Goal: Task Accomplishment & Management: Use online tool/utility

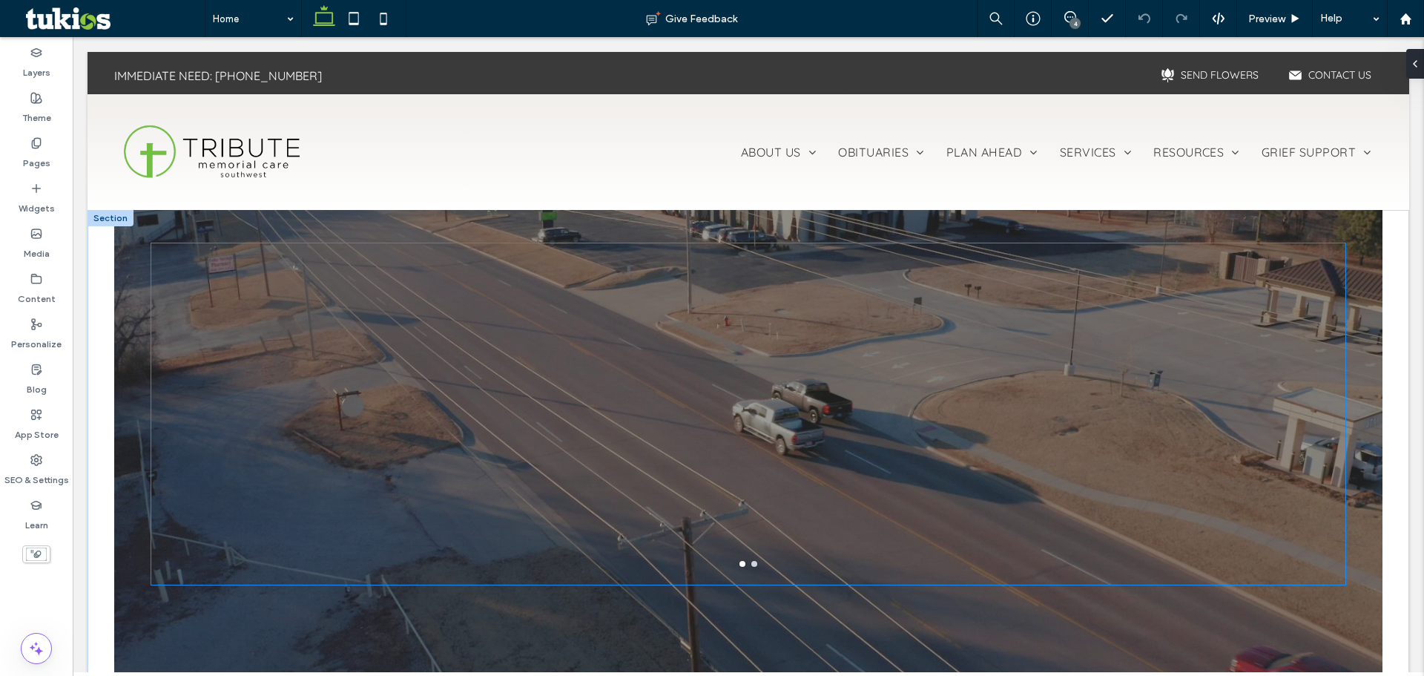
click at [624, 404] on div at bounding box center [748, 413] width 1194 height 341
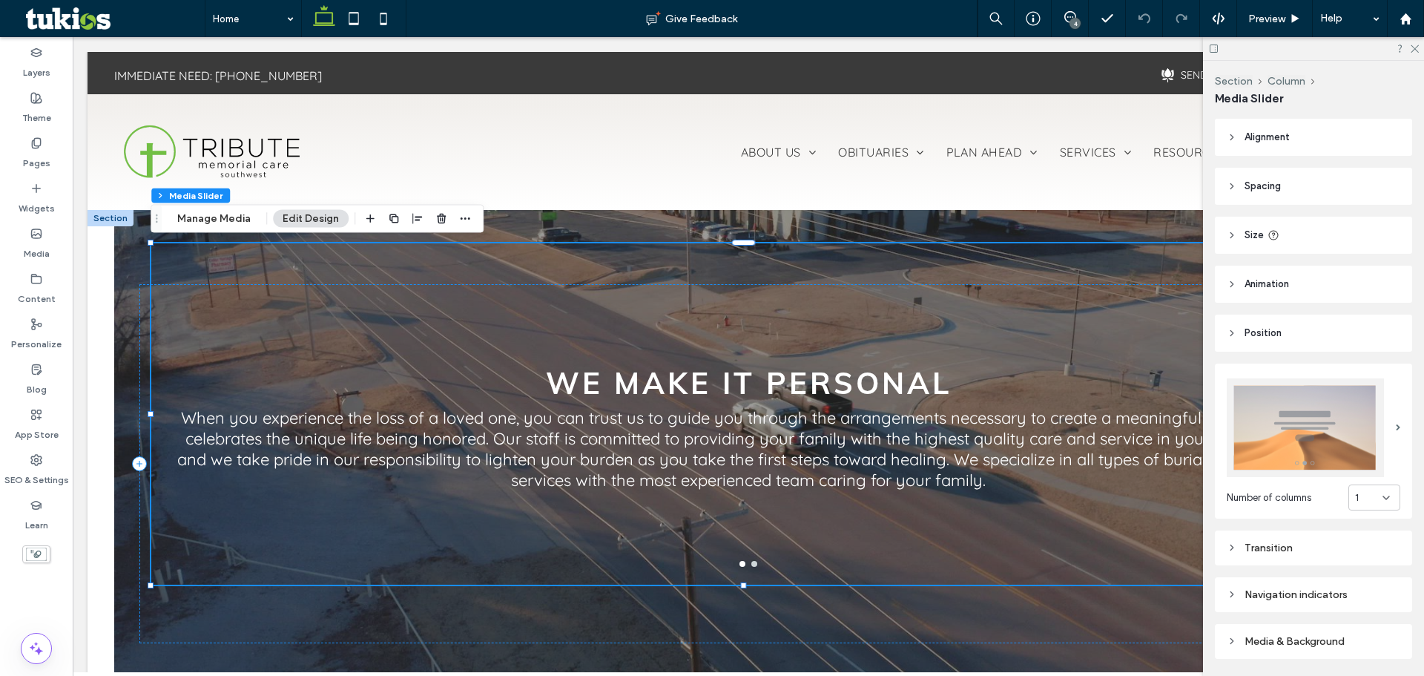
click at [815, 428] on p "When you experience the loss of a loved one, you can trust us to guide you thro…" at bounding box center [748, 448] width 1159 height 83
click at [203, 220] on button "Manage Media" at bounding box center [214, 219] width 93 height 18
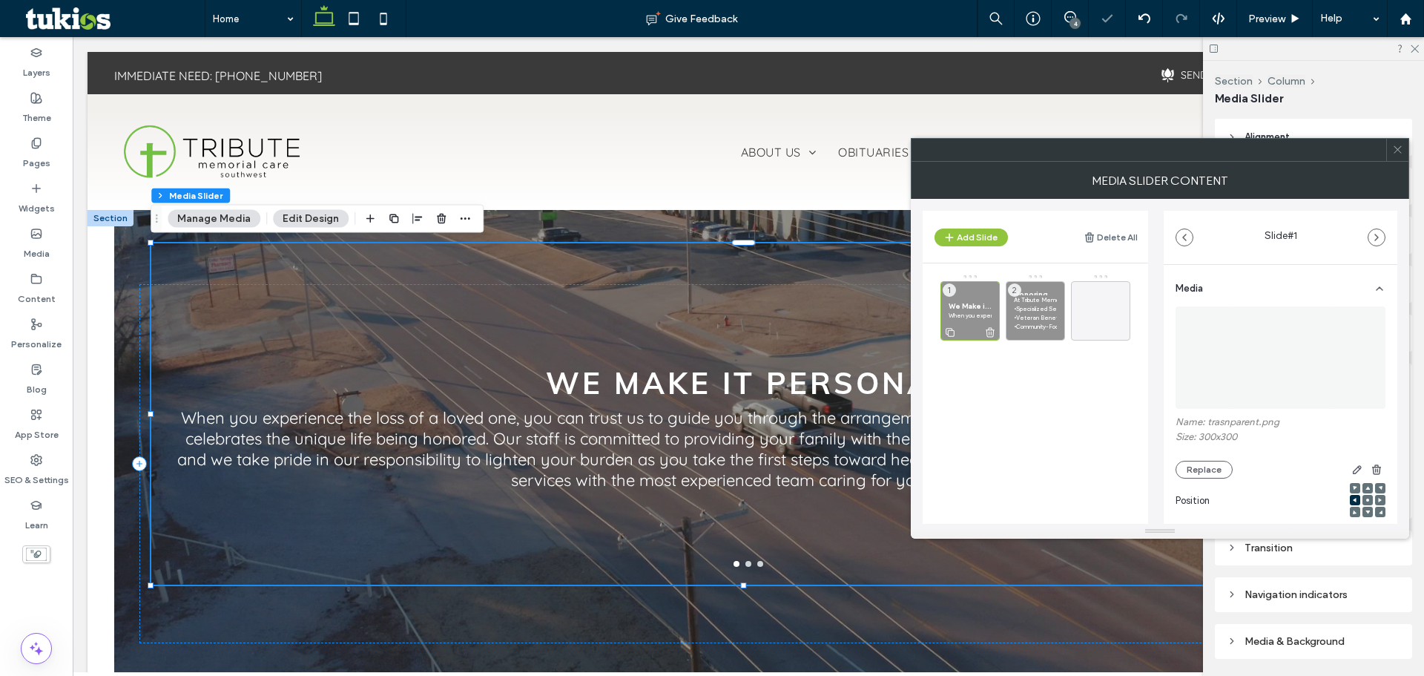
click at [957, 311] on p "When you experience the loss of a loved one, you can trust us to guide you thro…" at bounding box center [970, 315] width 43 height 9
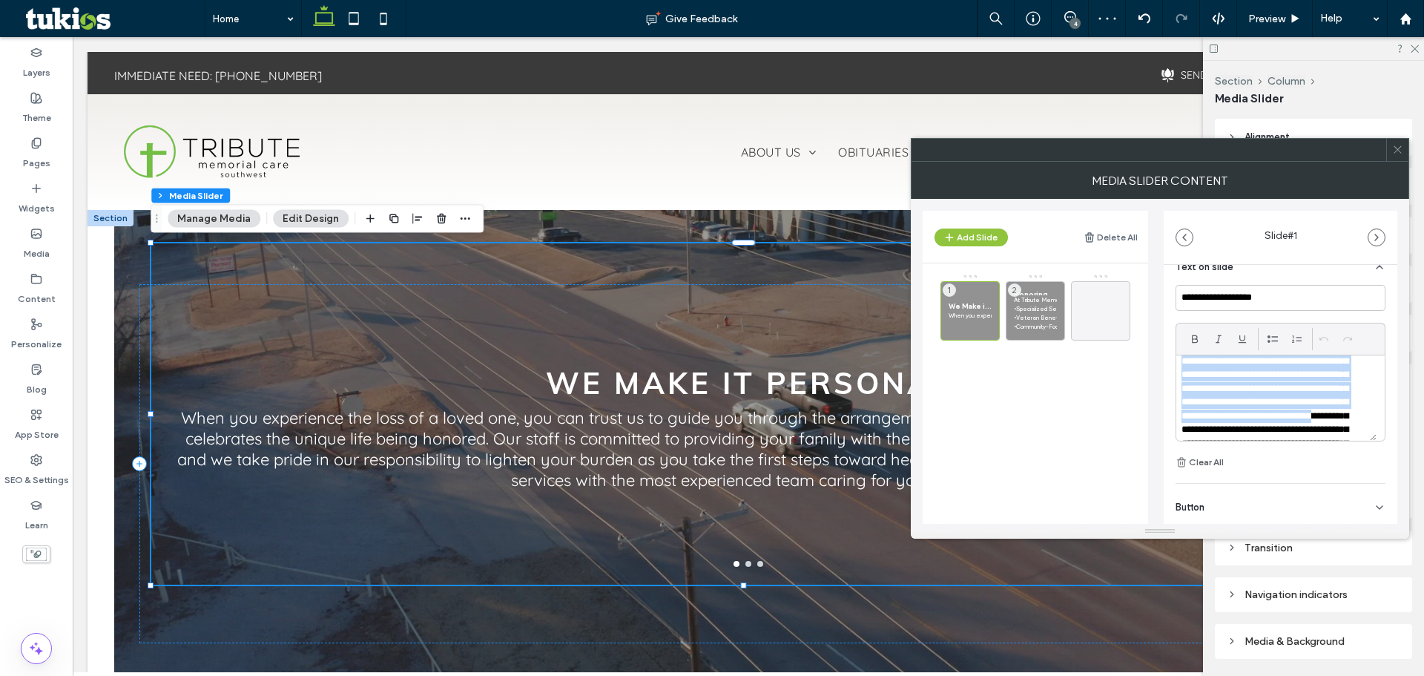
scroll to position [124, 0]
drag, startPoint x: 1186, startPoint y: 368, endPoint x: 1358, endPoint y: 496, distance: 214.3
click at [1358, 496] on div "**********" at bounding box center [1281, 254] width 234 height 721
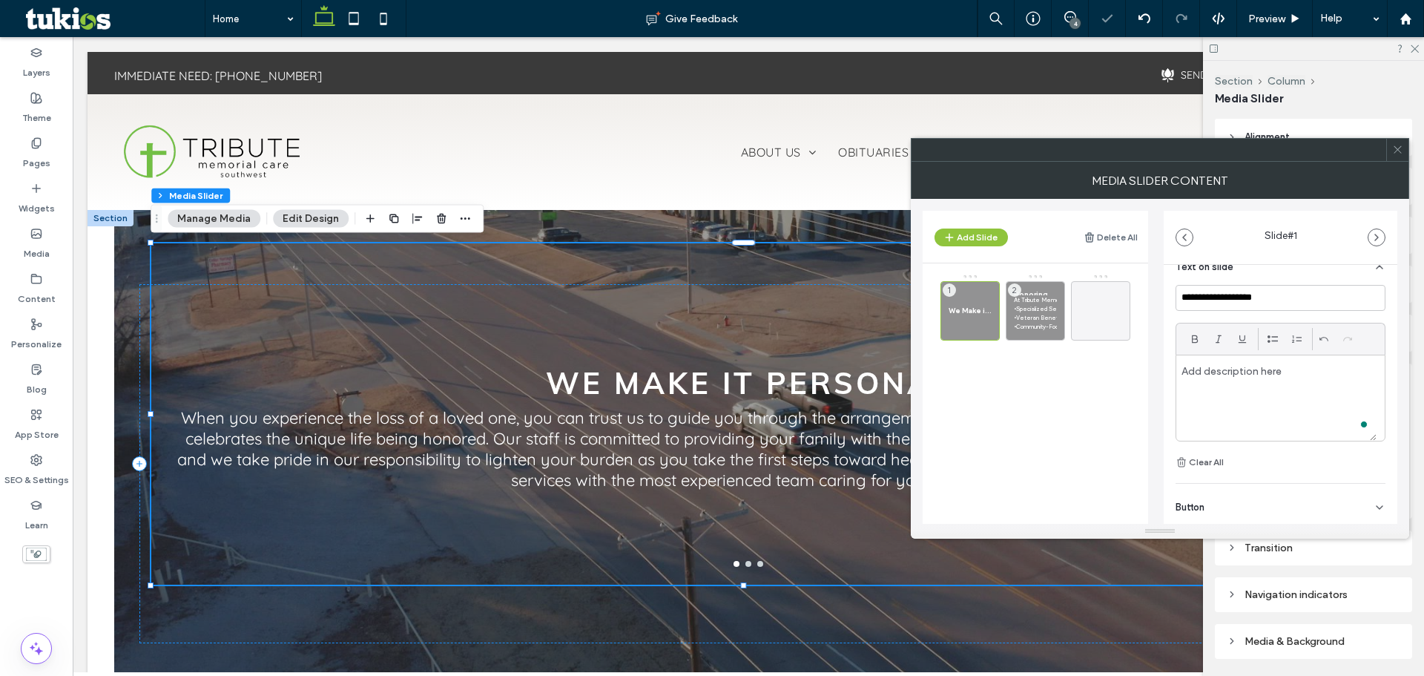
scroll to position [0, 0]
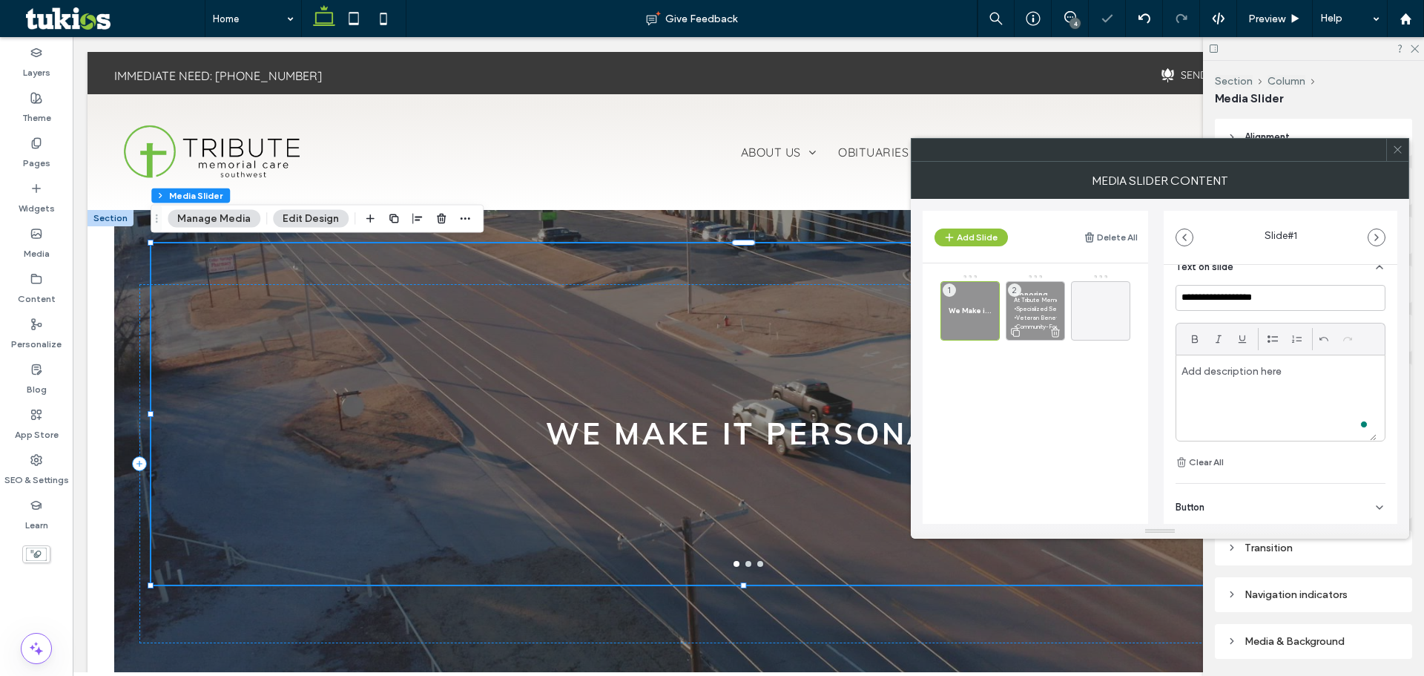
click at [1042, 312] on p "•Specialized Services for Service Members: Tailored memorials to reflect your d…" at bounding box center [1035, 308] width 43 height 9
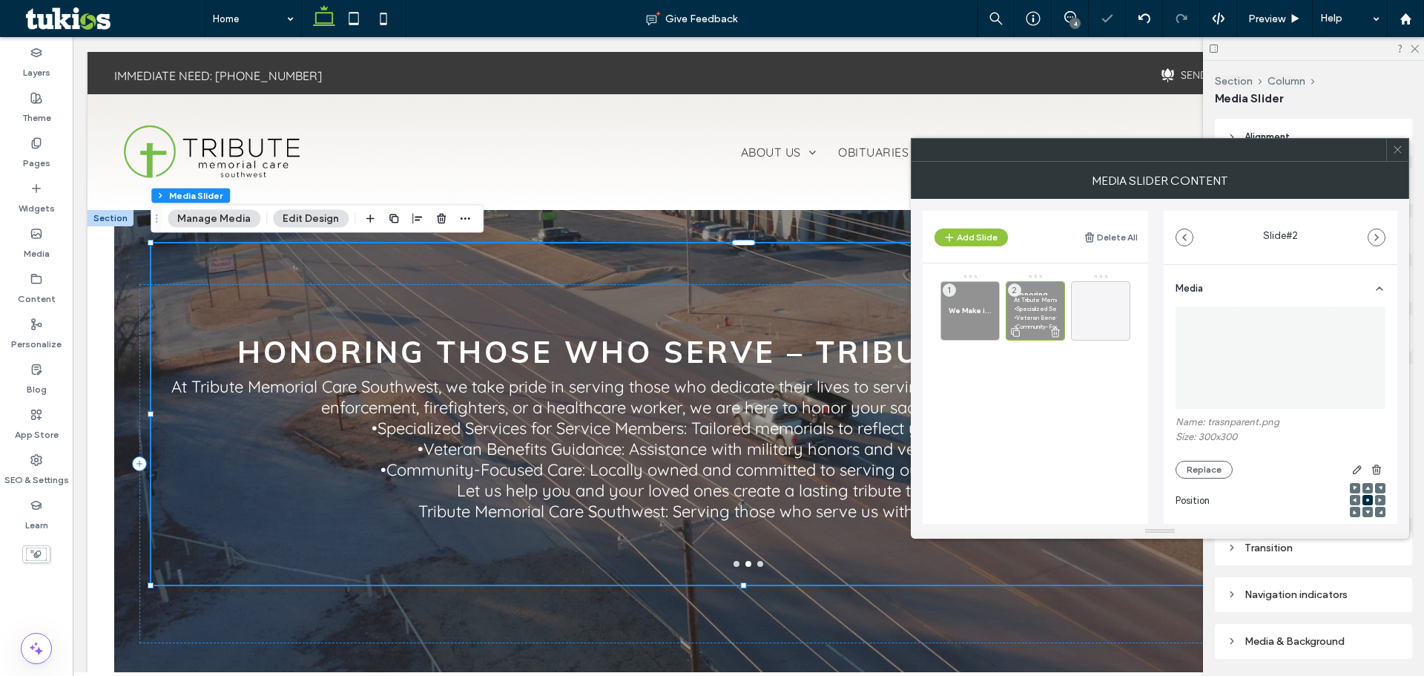
click at [1043, 297] on p "At Tribute Memorial Care Southwest, we take pride in serving those who dedicate…" at bounding box center [1035, 299] width 43 height 9
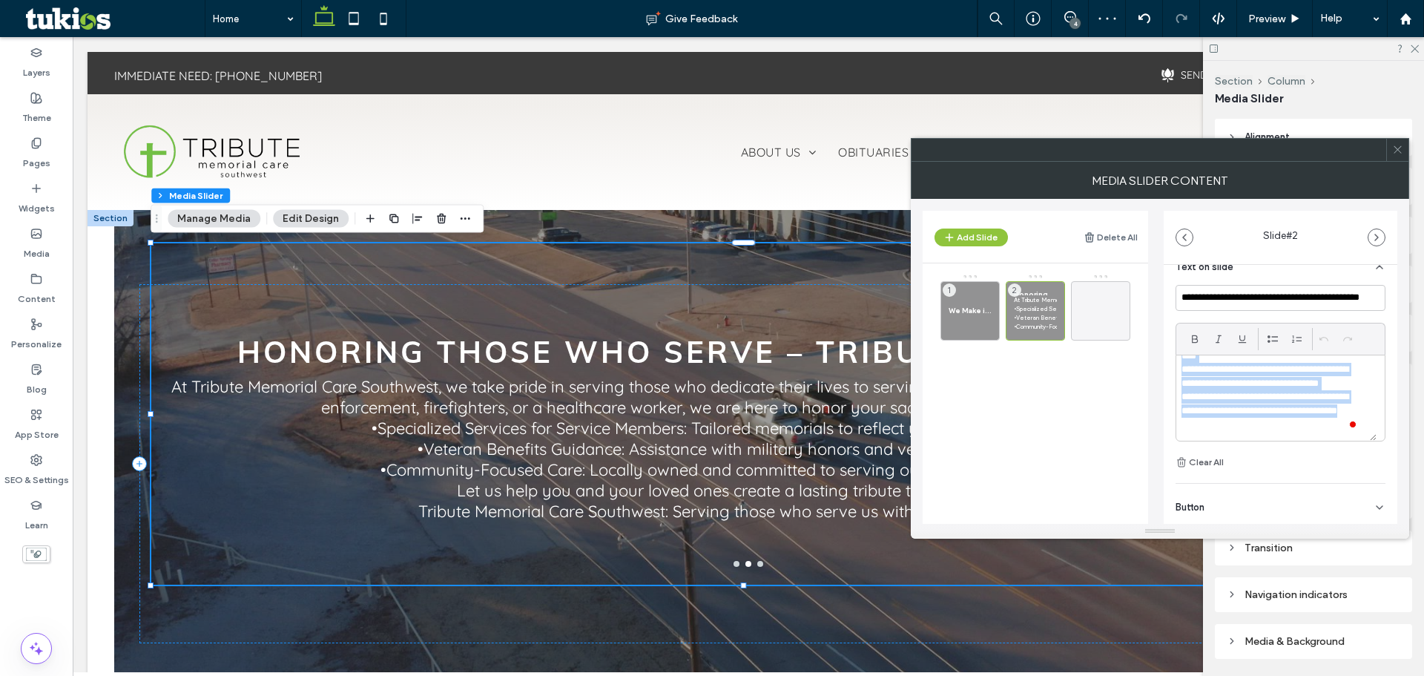
scroll to position [220, 0]
drag, startPoint x: 1180, startPoint y: 369, endPoint x: 1354, endPoint y: 496, distance: 215.2
click at [1354, 496] on div "**********" at bounding box center [1281, 254] width 234 height 721
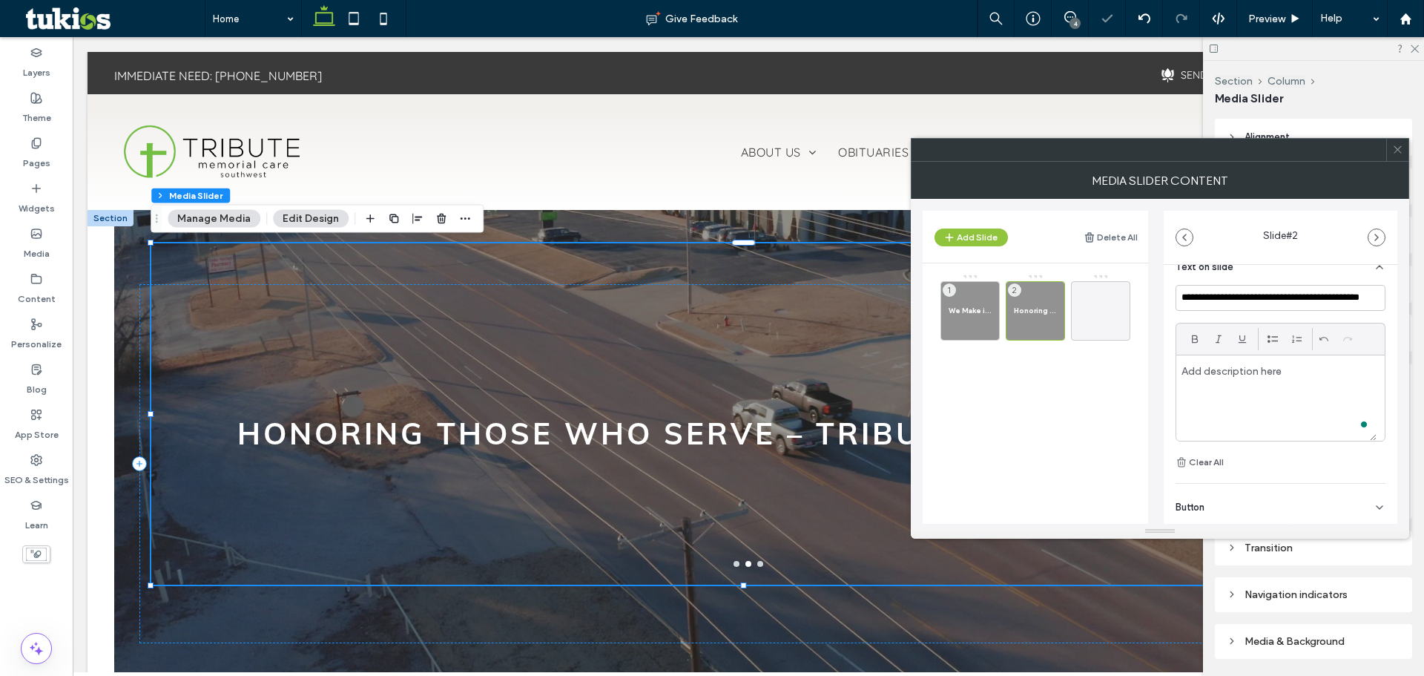
click at [1301, 191] on div "MEDIA SLIDER CONTENT" at bounding box center [1160, 180] width 499 height 37
click at [1401, 151] on icon at bounding box center [1398, 149] width 11 height 11
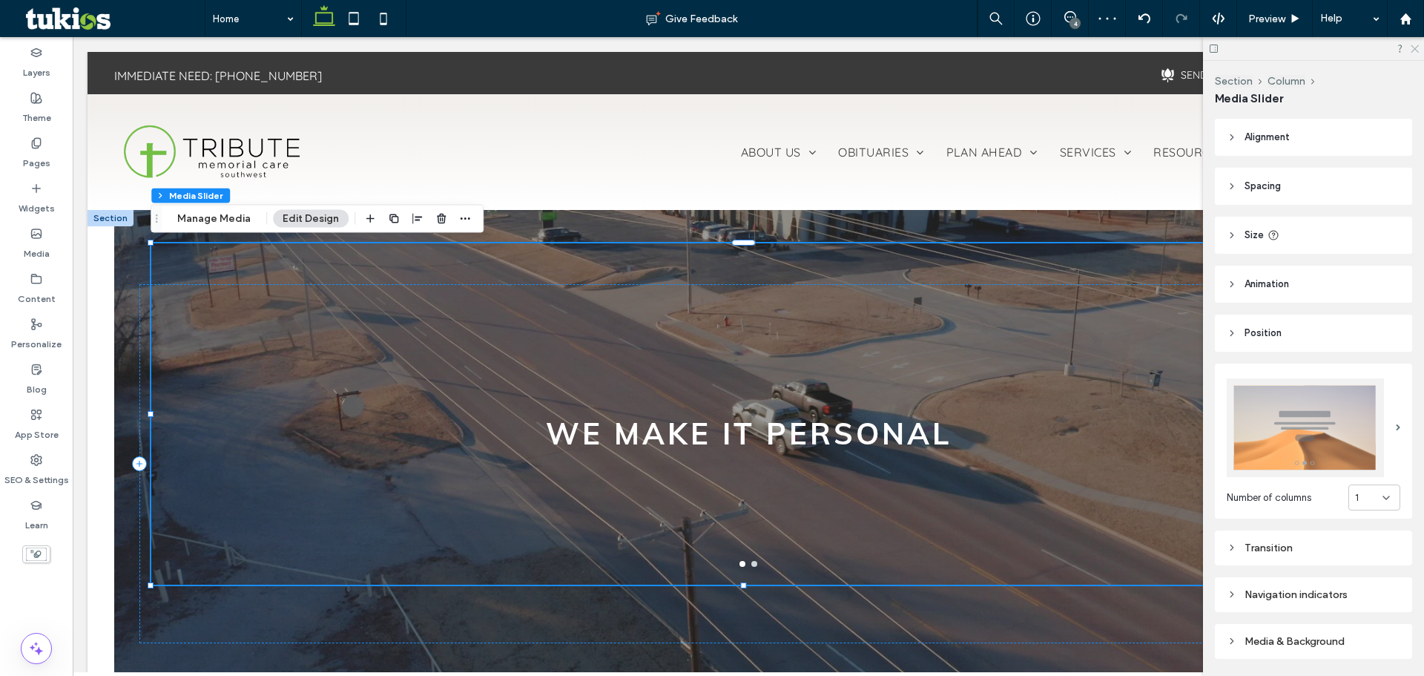
click at [1414, 47] on icon at bounding box center [1415, 48] width 10 height 10
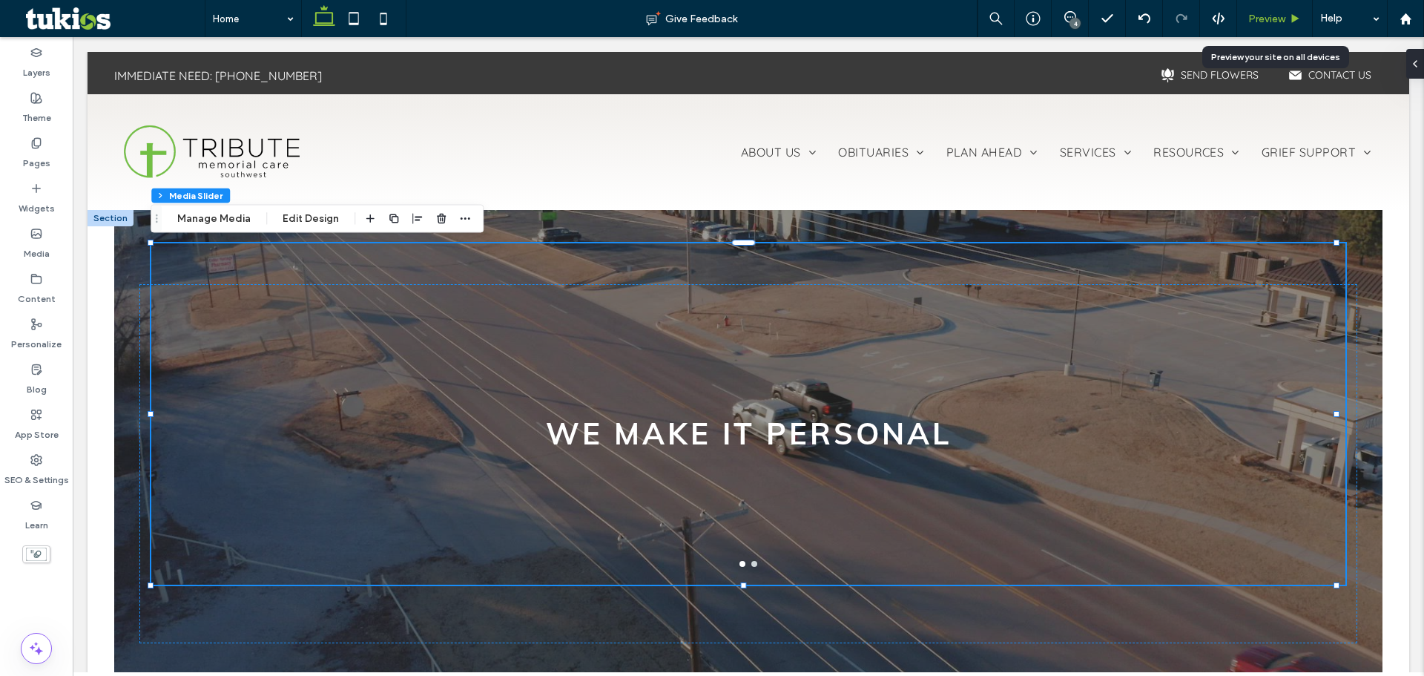
drag, startPoint x: 1265, startPoint y: 23, endPoint x: 748, endPoint y: 285, distance: 579.6
click at [1265, 23] on span "Preview" at bounding box center [1267, 19] width 37 height 13
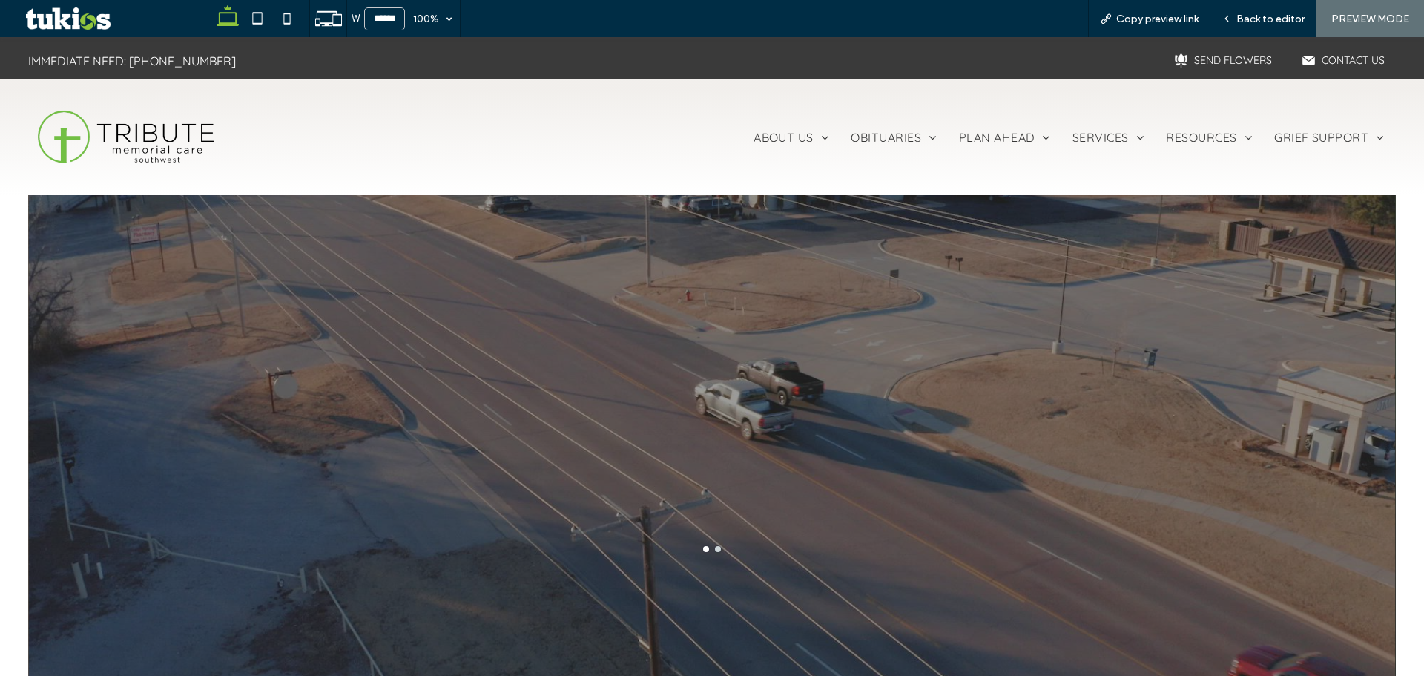
click at [842, 433] on div at bounding box center [712, 399] width 1289 height 341
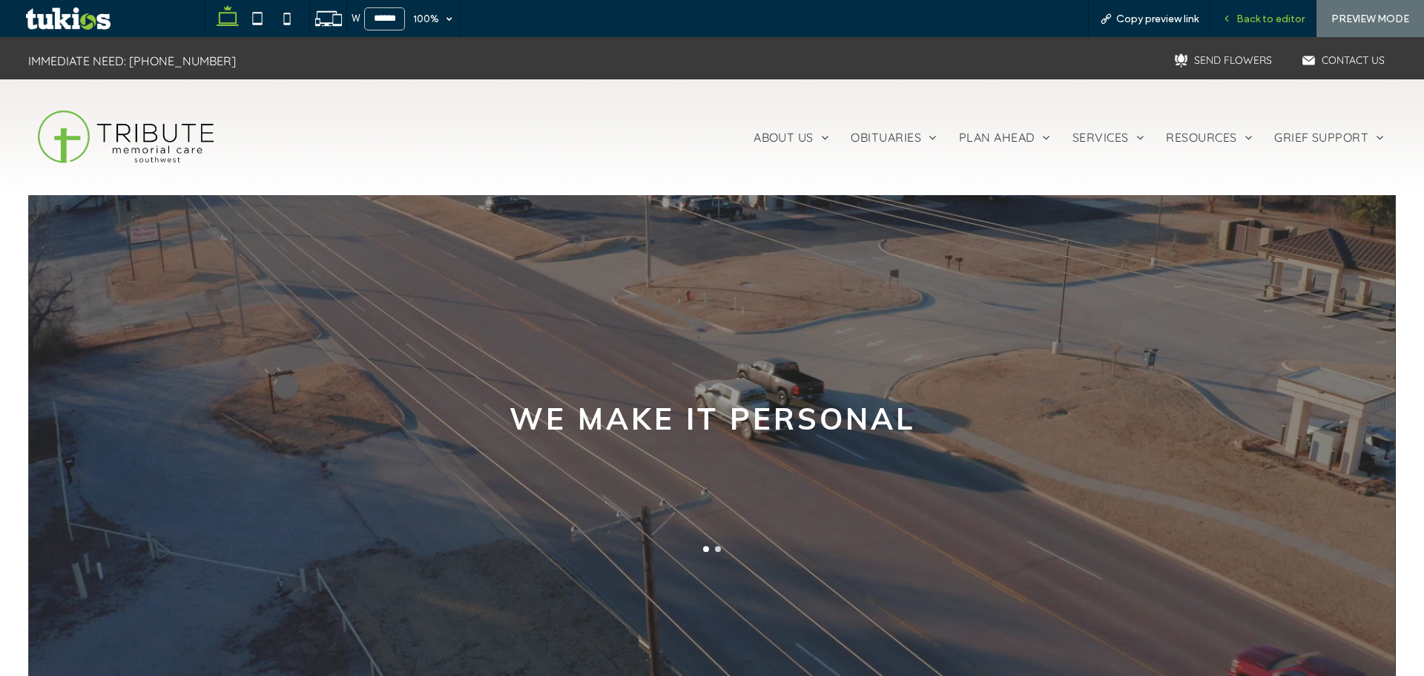
click at [1255, 14] on span "Back to editor" at bounding box center [1271, 19] width 68 height 13
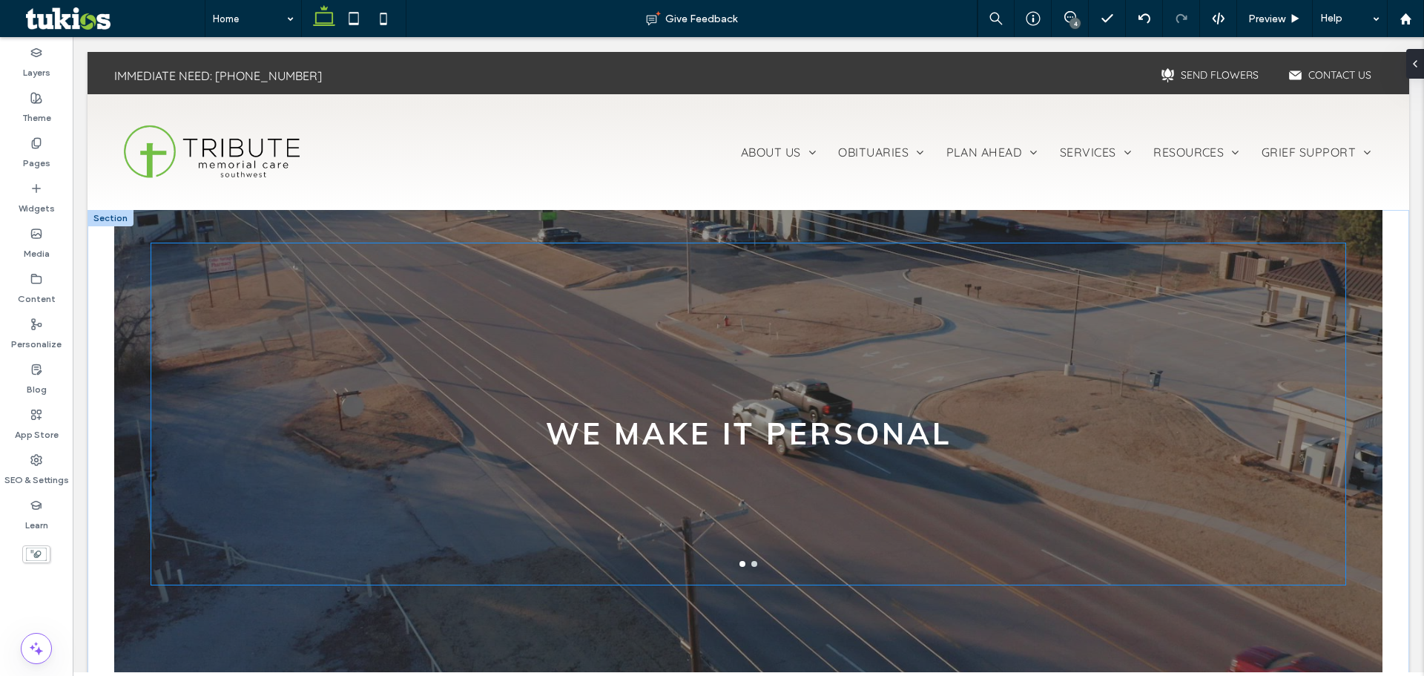
click at [901, 451] on h3 "We Make it Personal" at bounding box center [749, 433] width 406 height 37
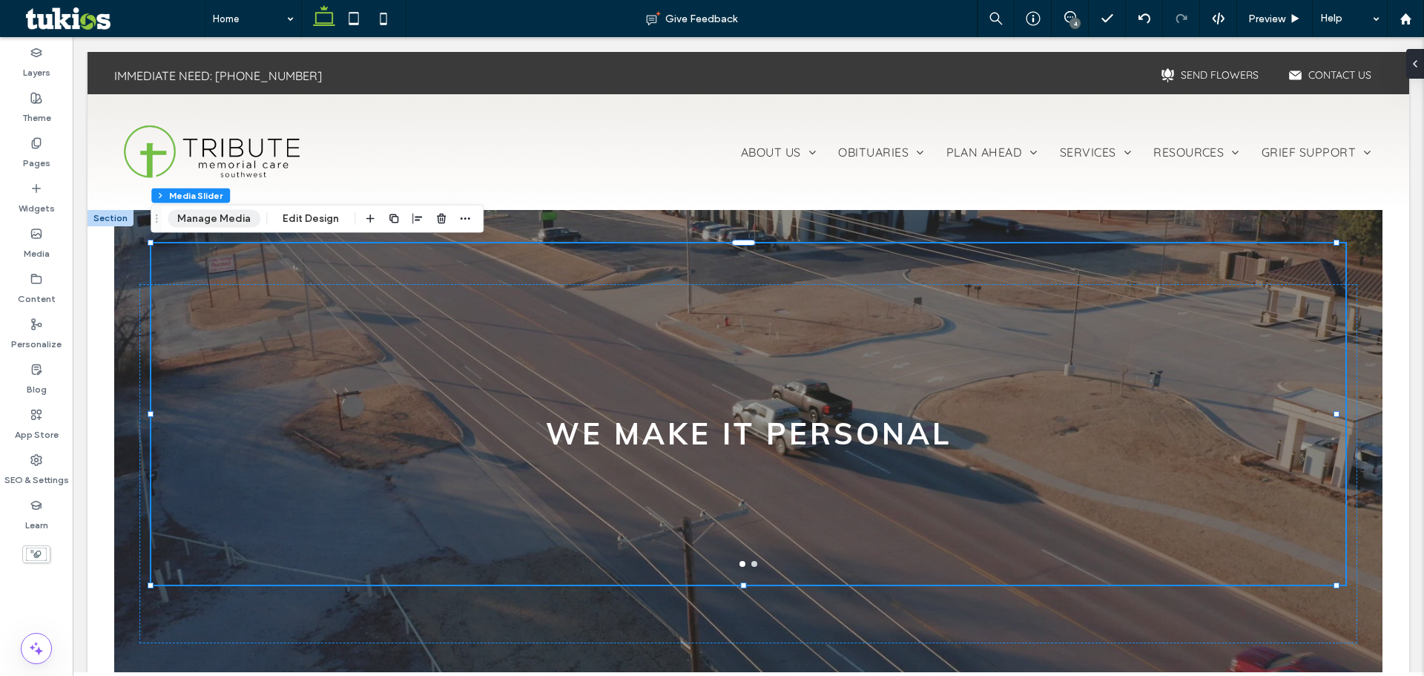
click at [231, 223] on button "Manage Media" at bounding box center [214, 219] width 93 height 18
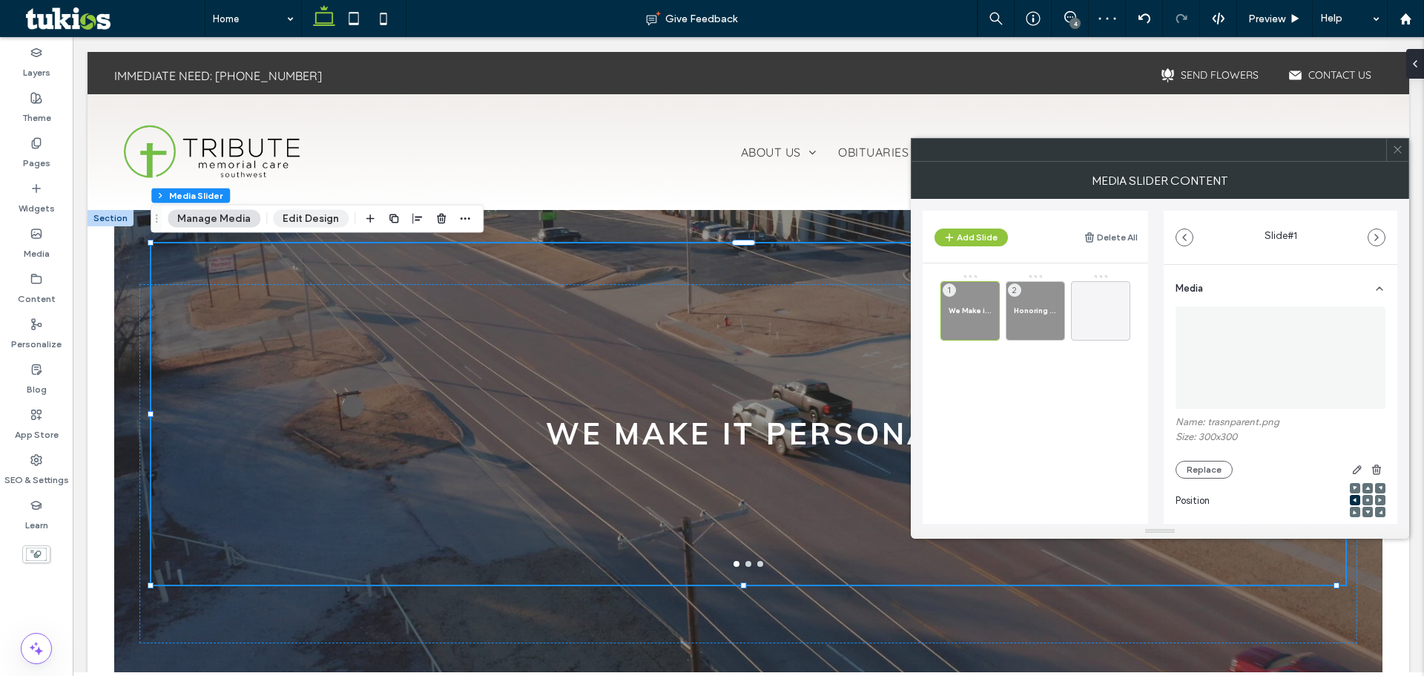
click at [309, 220] on button "Edit Design" at bounding box center [311, 219] width 76 height 18
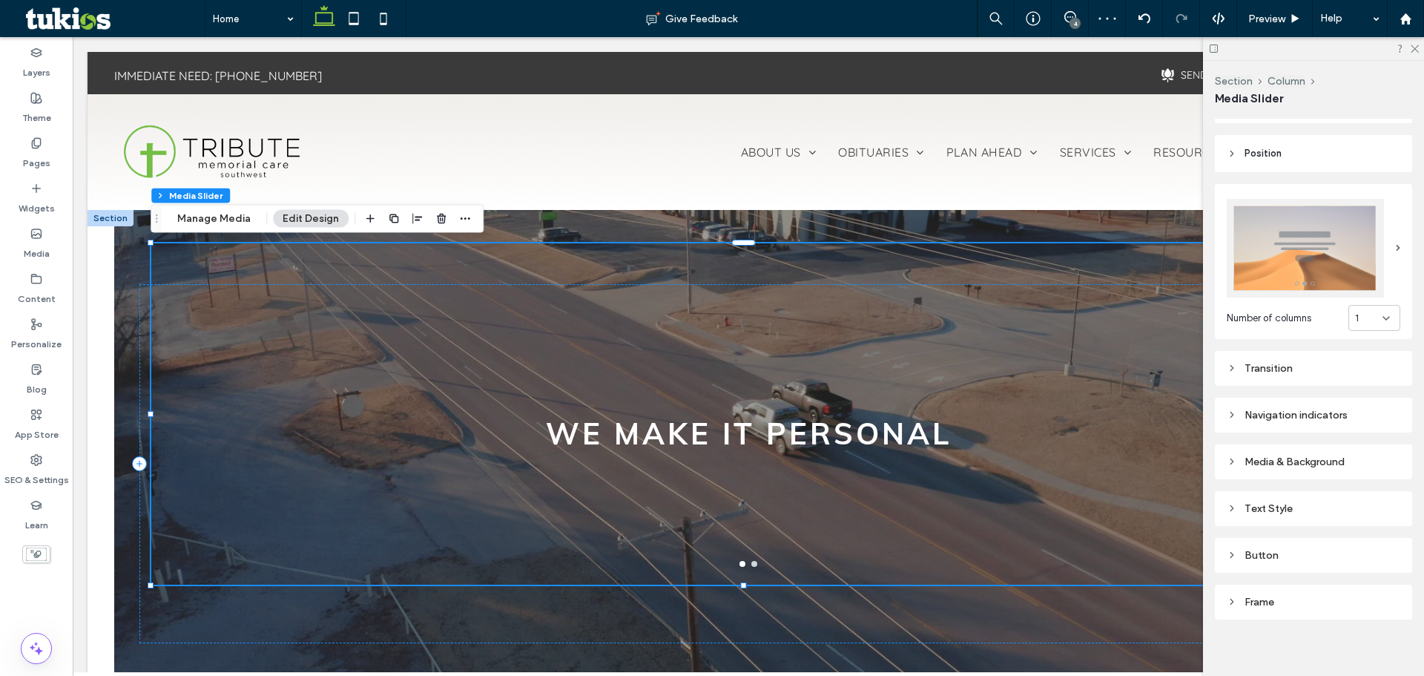
scroll to position [183, 0]
click at [1261, 499] on div "Text Style" at bounding box center [1314, 505] width 174 height 13
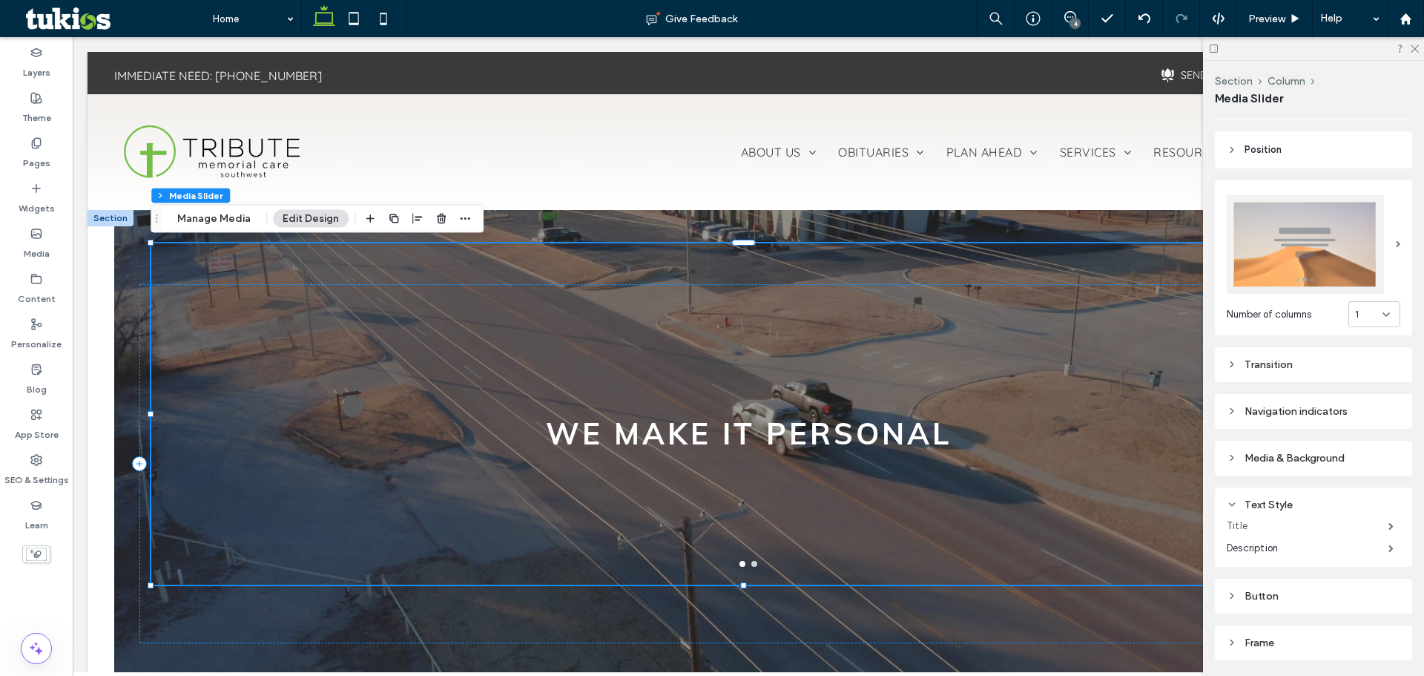
click at [1235, 522] on label "Title" at bounding box center [1308, 526] width 162 height 30
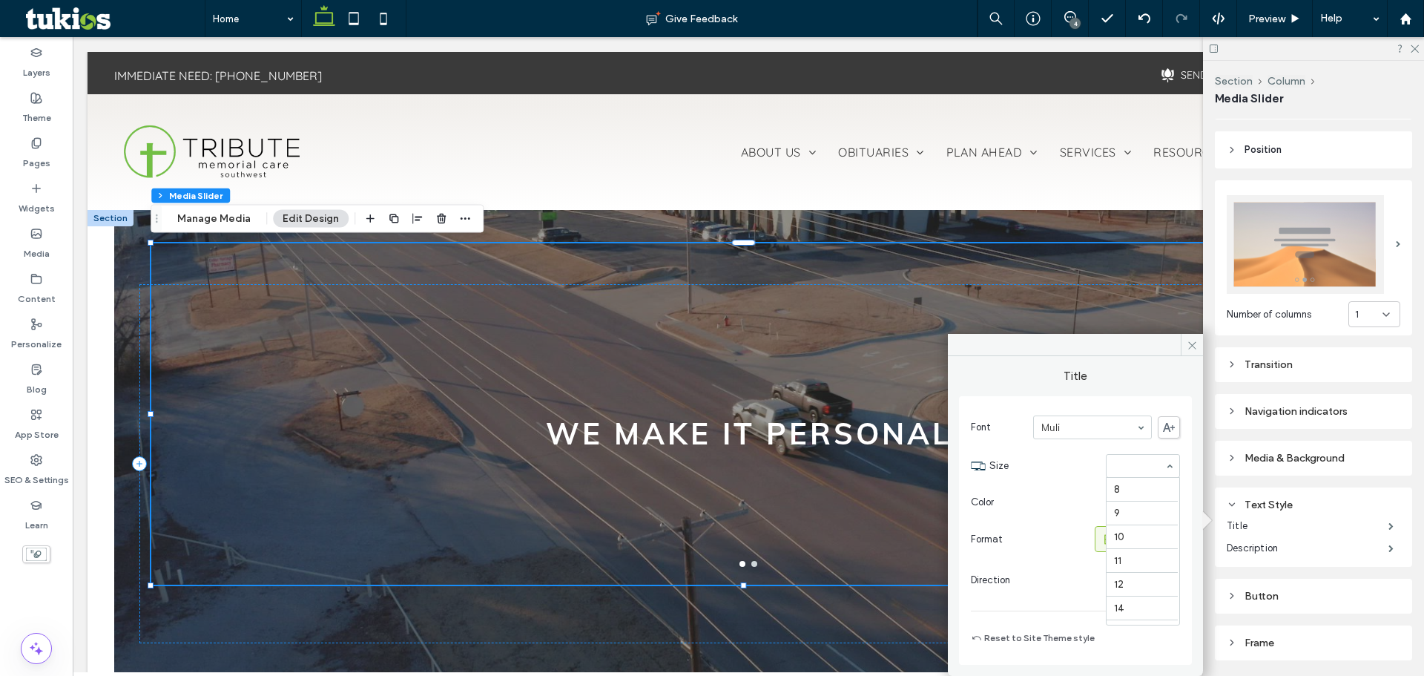
scroll to position [256, 0]
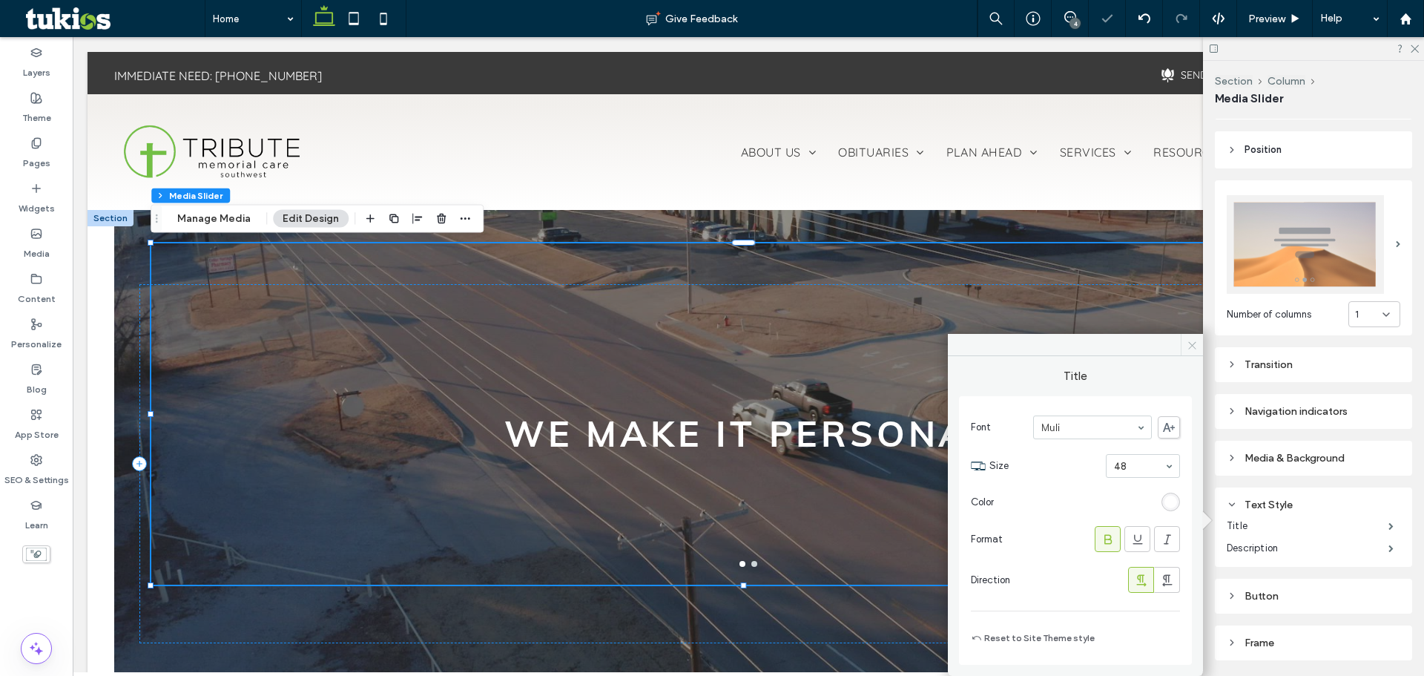
click at [1191, 340] on icon at bounding box center [1192, 345] width 11 height 11
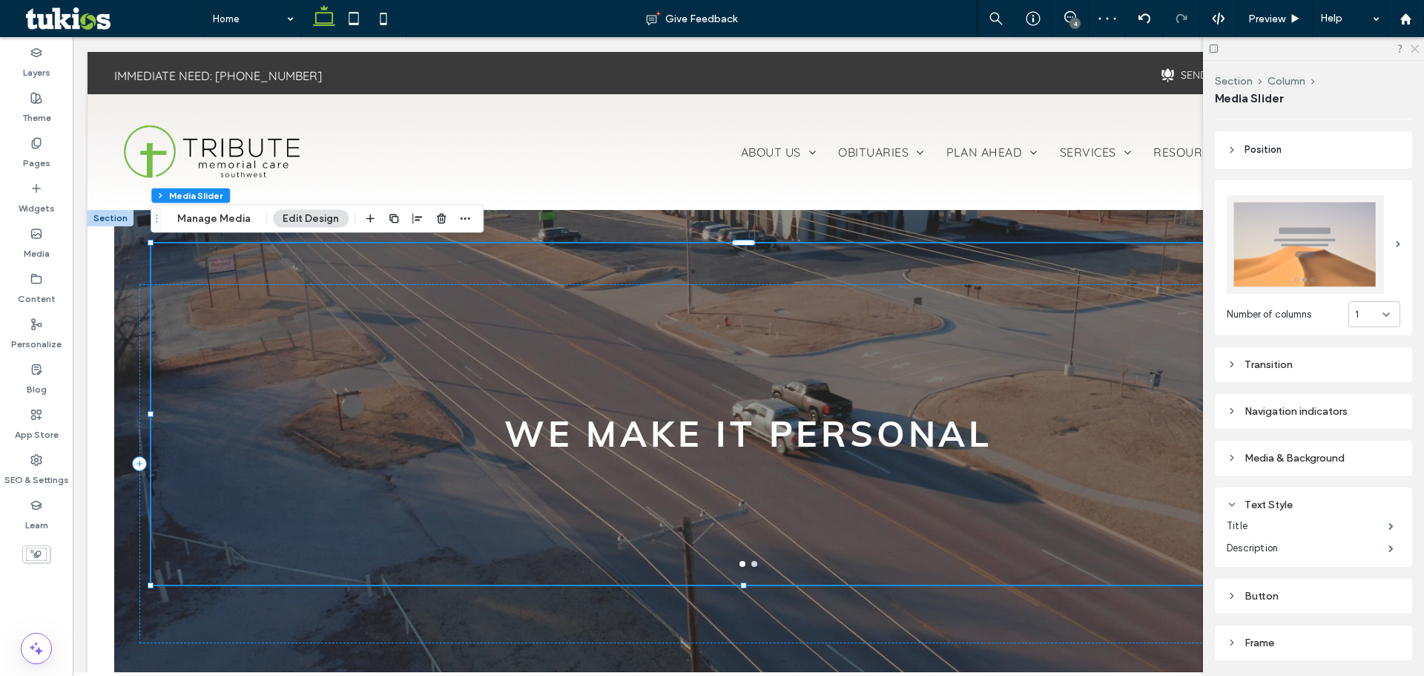
click at [1415, 44] on icon at bounding box center [1415, 48] width 10 height 10
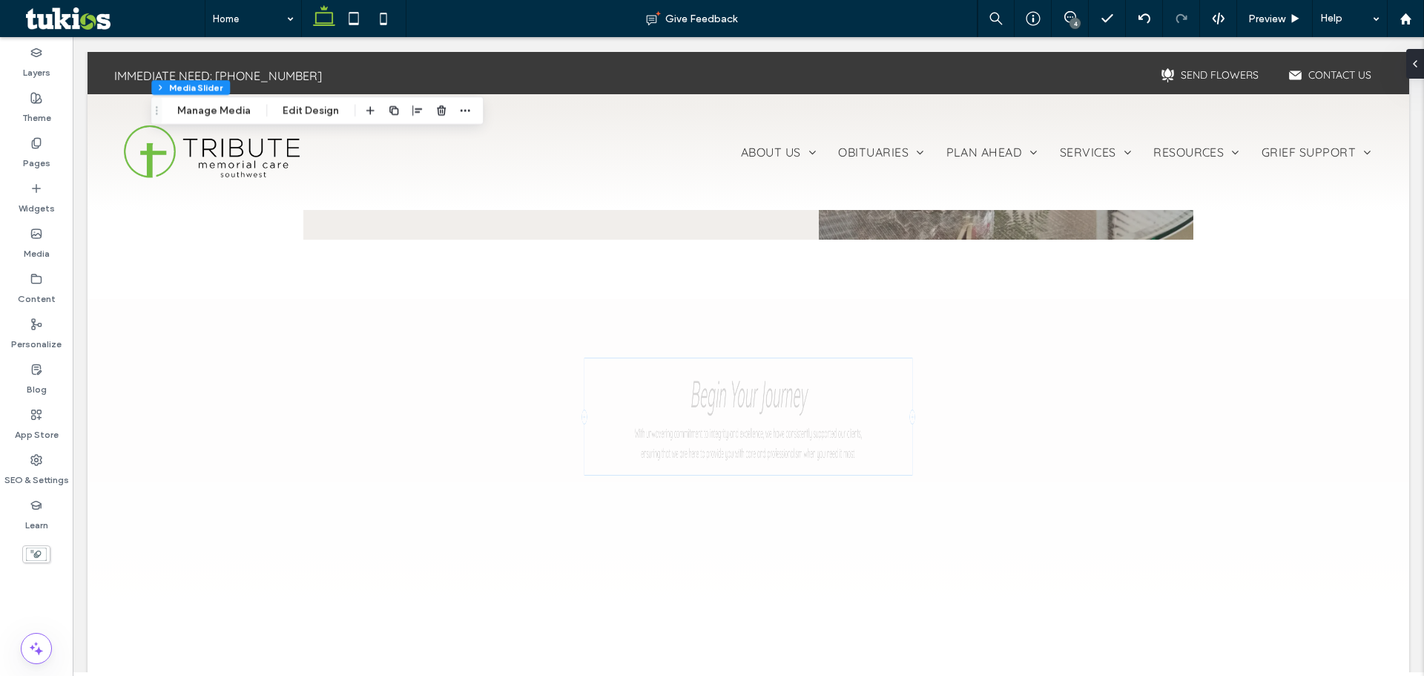
scroll to position [1706, 0]
